Goal: Task Accomplishment & Management: Use online tool/utility

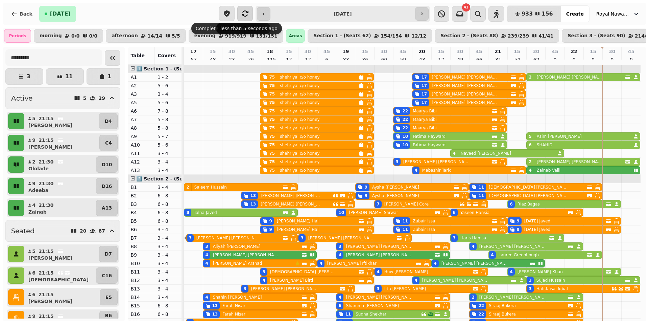
click at [243, 10] on icon "button" at bounding box center [245, 13] width 8 height 8
